Goal: Task Accomplishment & Management: Use online tool/utility

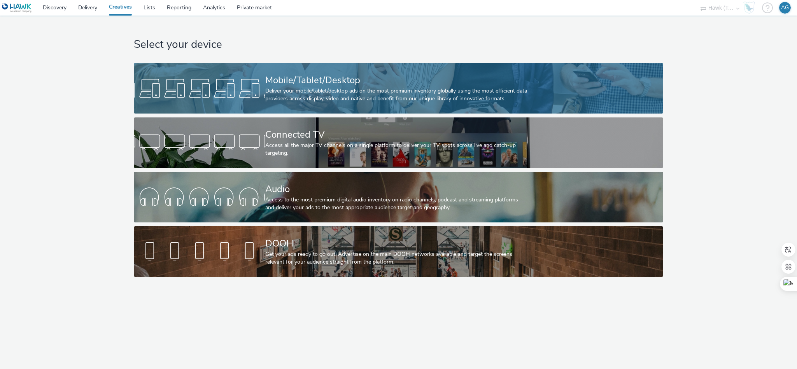
click at [325, 83] on div "Mobile/Tablet/Desktop" at bounding box center [396, 80] width 263 height 14
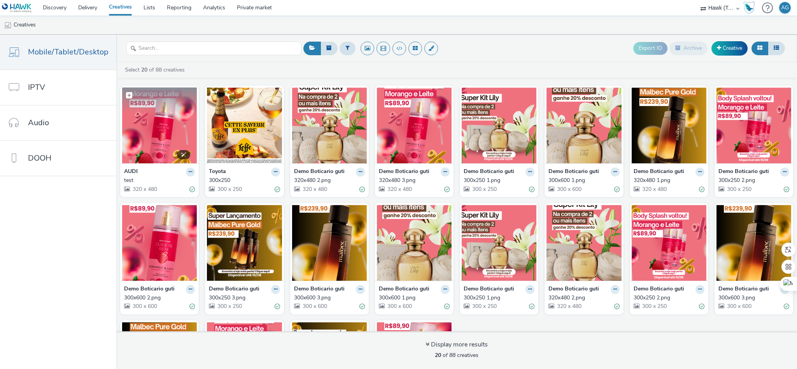
click at [135, 128] on img at bounding box center [159, 125] width 75 height 76
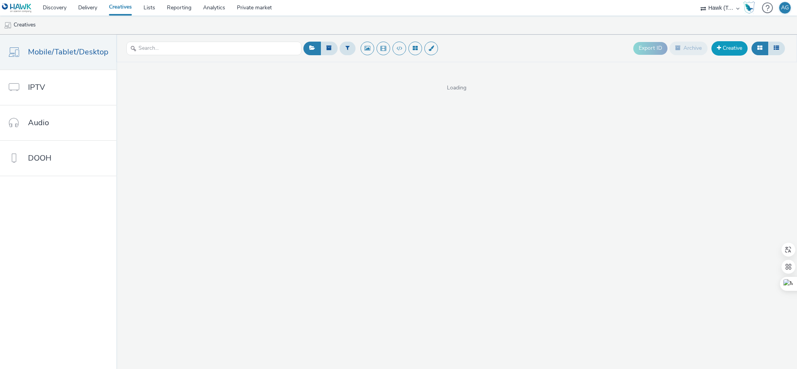
click at [735, 47] on link "Creative" at bounding box center [729, 48] width 36 height 14
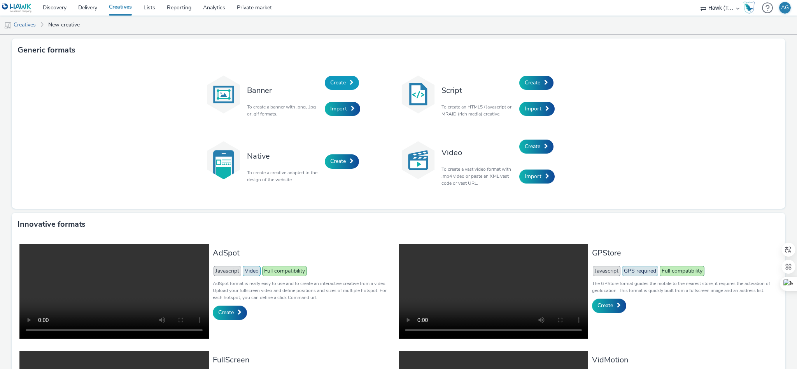
click at [335, 79] on span "Create" at bounding box center [338, 82] width 16 height 7
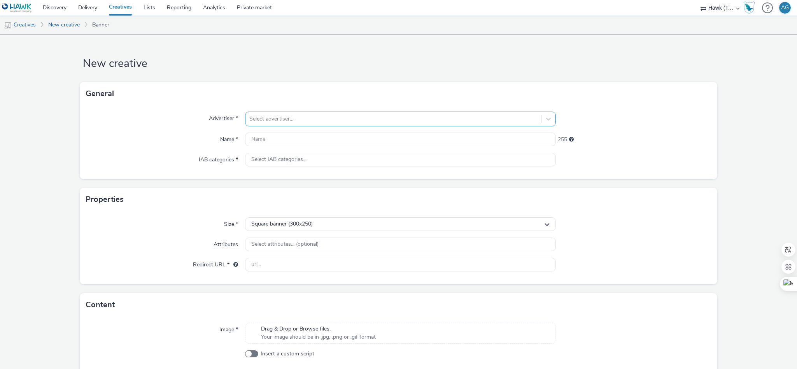
click at [312, 115] on div at bounding box center [393, 118] width 288 height 9
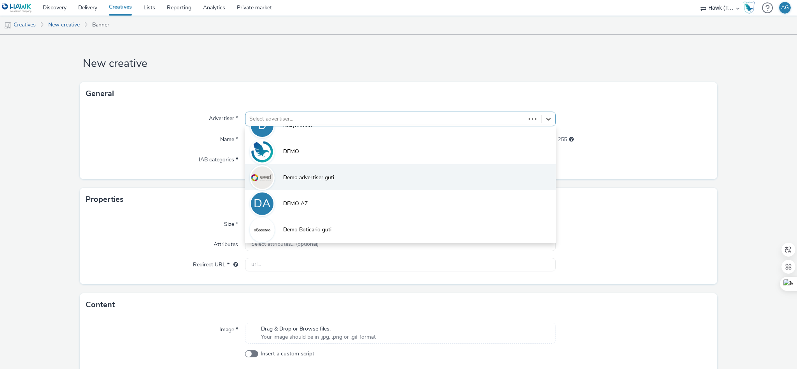
scroll to position [147, 0]
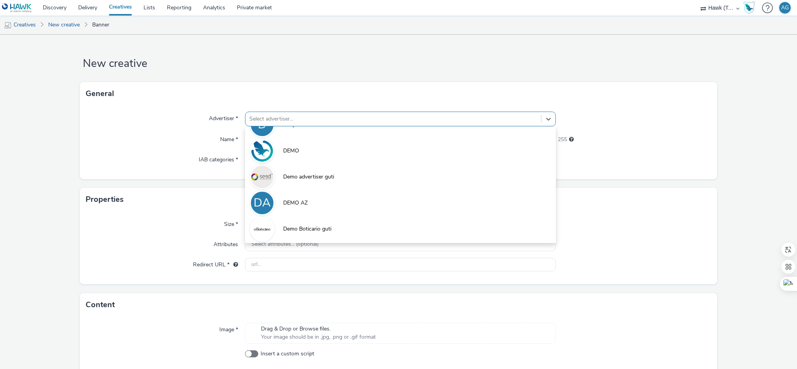
click at [316, 225] on span "Demo Boticario guti" at bounding box center [307, 229] width 48 height 8
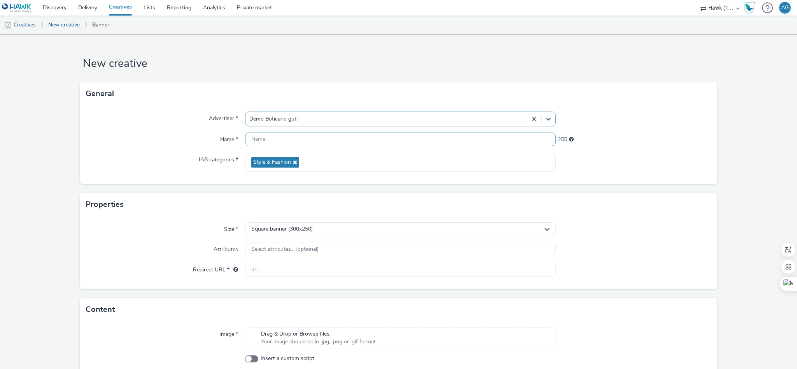
click at [274, 141] on input "text" at bounding box center [400, 140] width 311 height 14
type input "2x1"
